Goal: Task Accomplishment & Management: Manage account settings

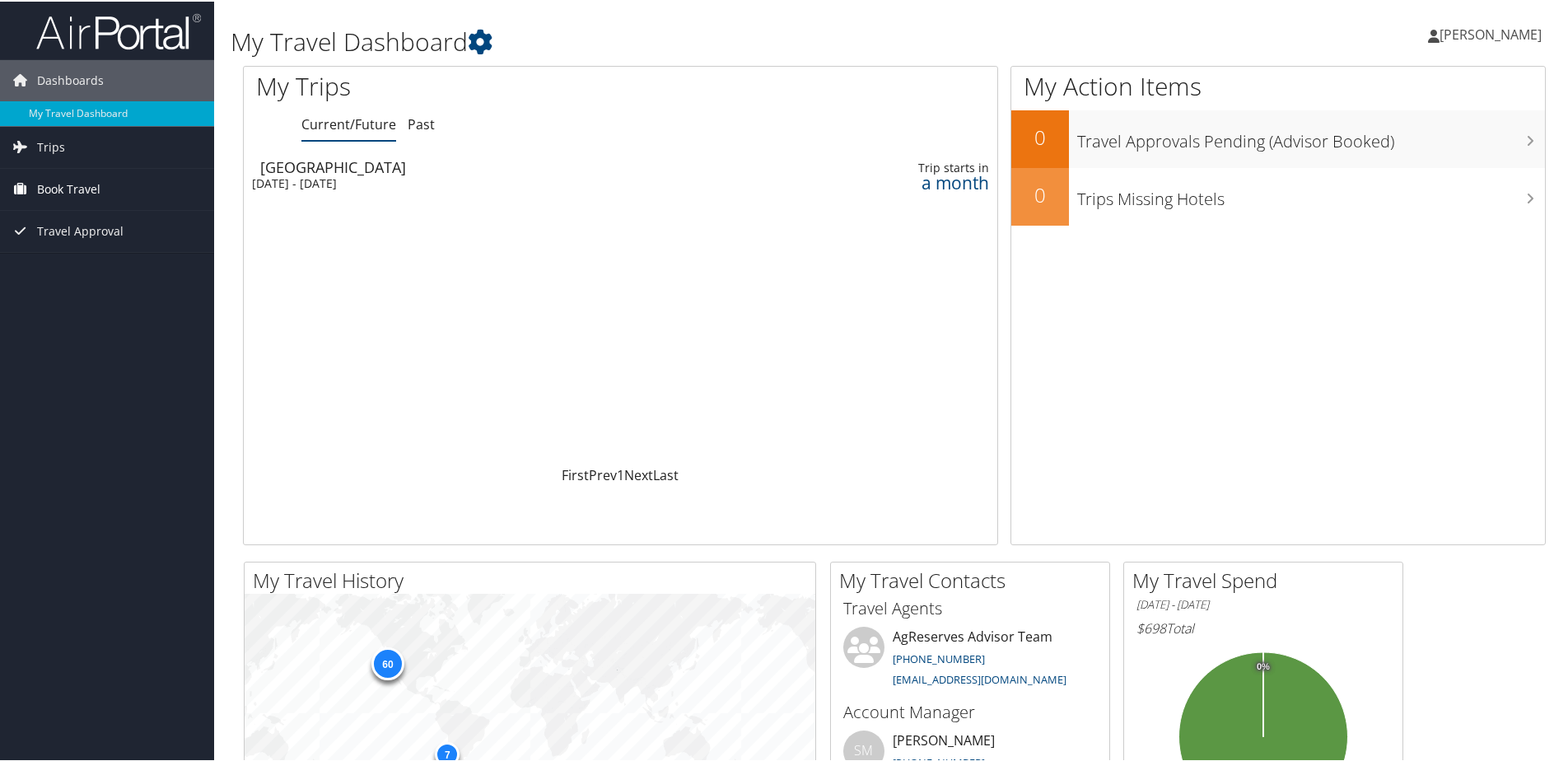
click at [65, 186] on span "Book Travel" at bounding box center [69, 188] width 63 height 42
click at [109, 268] on link "Book/Manage Online Trips" at bounding box center [107, 269] width 214 height 24
click at [1493, 33] on span "[PERSON_NAME]" at bounding box center [1490, 33] width 102 height 18
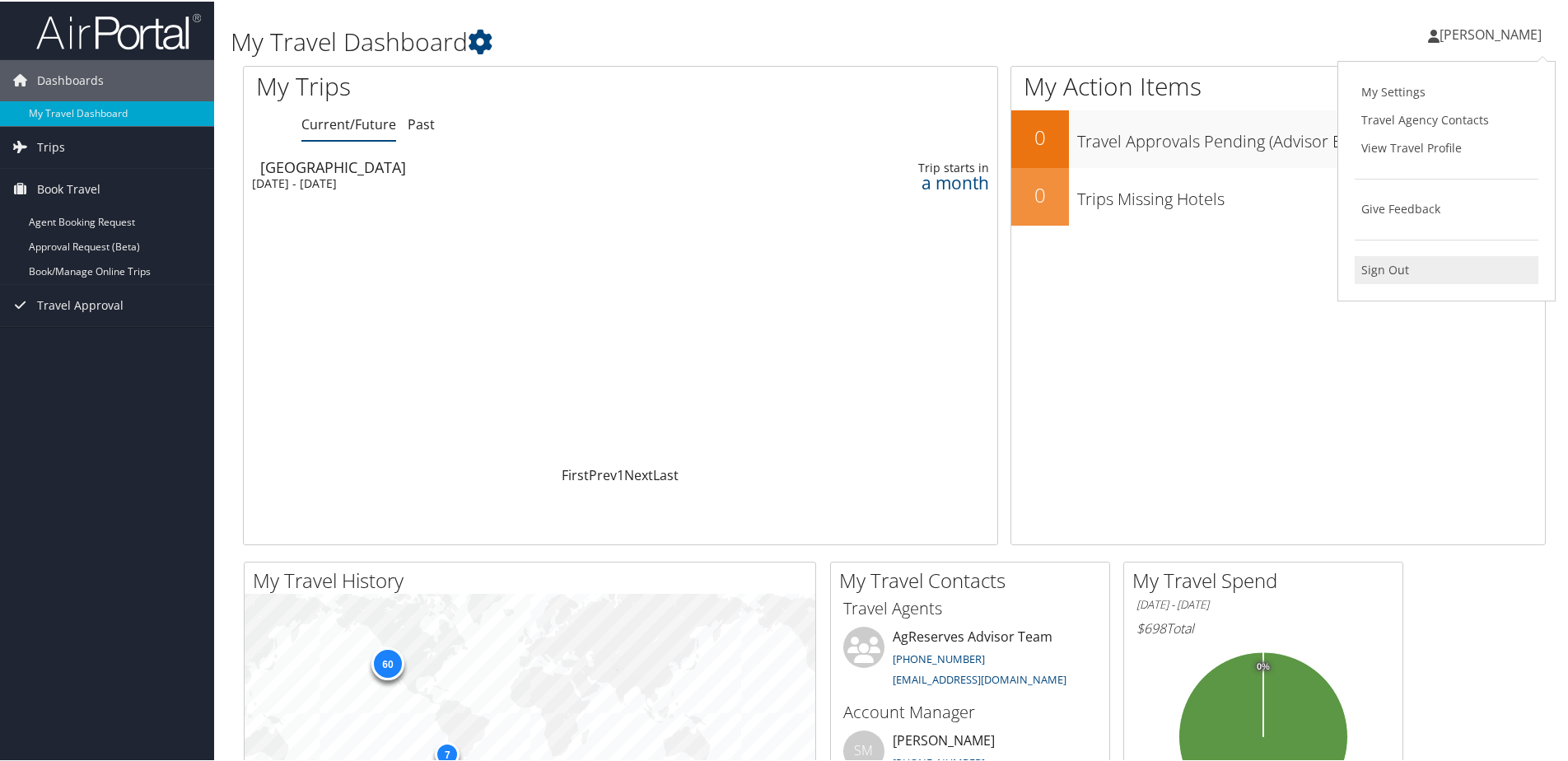
click at [1394, 272] on link "Sign Out" at bounding box center [1446, 268] width 183 height 28
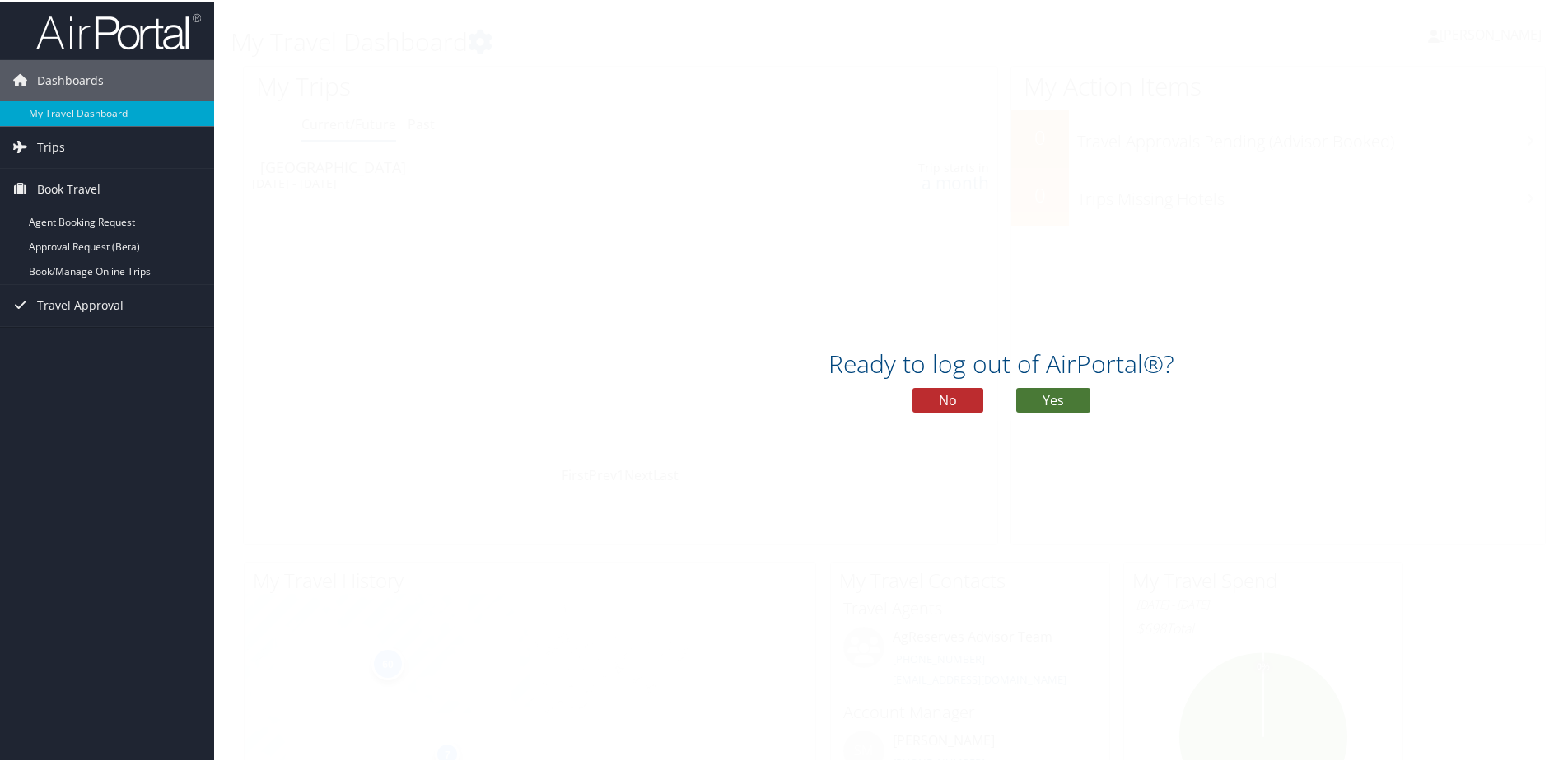
click at [1060, 396] on button "Yes" at bounding box center [1053, 398] width 74 height 24
